Goal: Task Accomplishment & Management: Check status

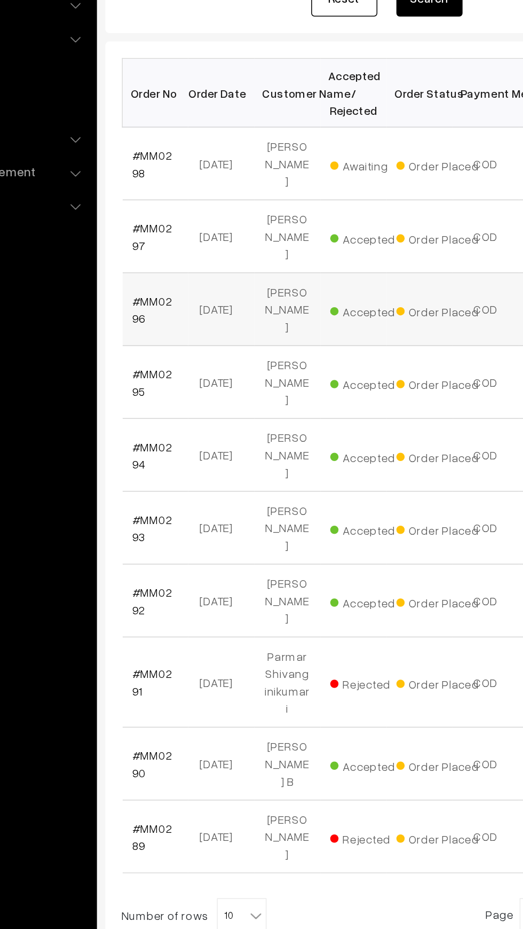
click at [180, 366] on td "#MM0296" at bounding box center [182, 383] width 43 height 47
click at [182, 373] on link "#MM0296" at bounding box center [180, 383] width 26 height 20
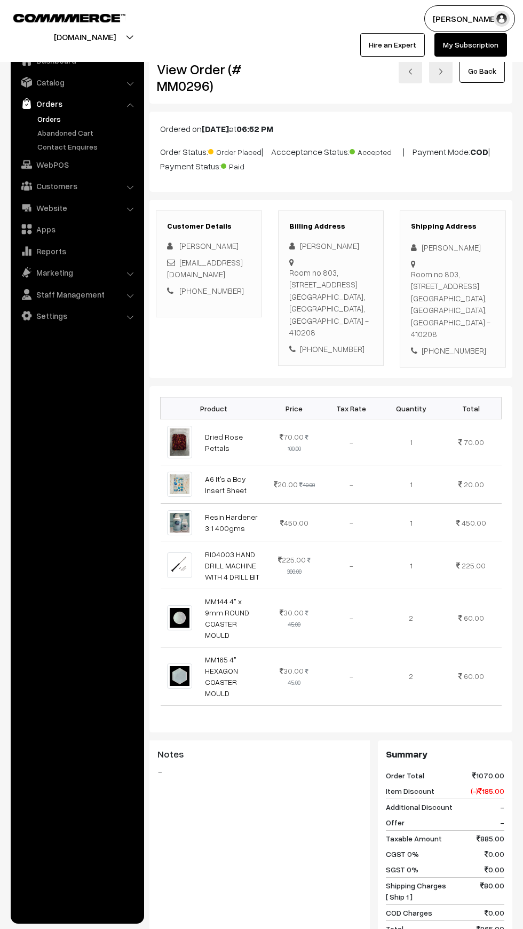
scroll to position [1, 0]
